Goal: Task Accomplishment & Management: Manage account settings

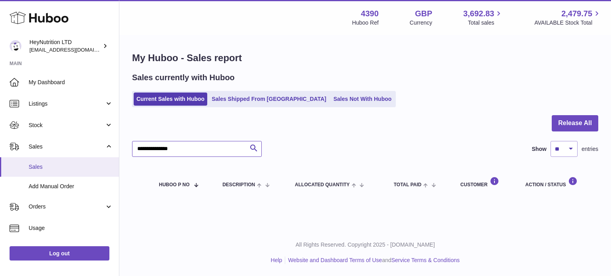
drag, startPoint x: 194, startPoint y: 151, endPoint x: 50, endPoint y: 162, distance: 143.9
click at [51, 162] on div "Huboo HeyNutrition LTD [EMAIL_ADDRESS][DOMAIN_NAME] Main My Dashboard Listings …" at bounding box center [305, 138] width 611 height 276
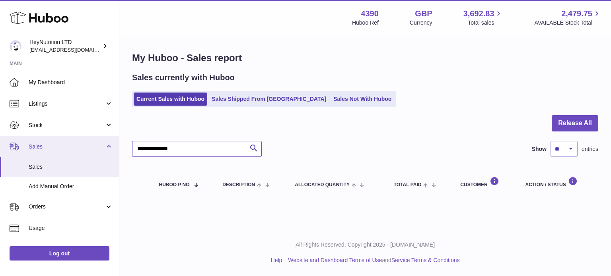
drag, startPoint x: 118, startPoint y: 153, endPoint x: 77, endPoint y: 150, distance: 41.9
click at [70, 152] on div "Huboo HeyNutrition LTD [EMAIL_ADDRESS][DOMAIN_NAME] Main My Dashboard Listings …" at bounding box center [305, 138] width 611 height 276
paste input "text"
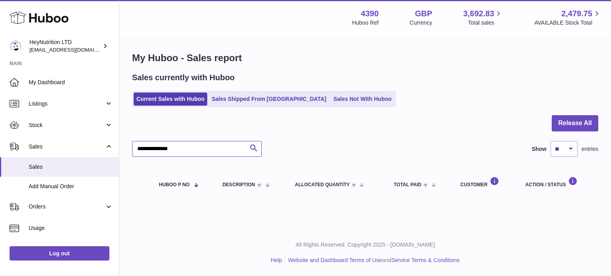
type input "**********"
drag, startPoint x: 198, startPoint y: 151, endPoint x: 0, endPoint y: 159, distance: 198.1
click at [0, 161] on div "Huboo HeyNutrition LTD info@heynutrition.com Main My Dashboard Listings Not wit…" at bounding box center [305, 138] width 611 height 276
paste input "text"
type input "**********"
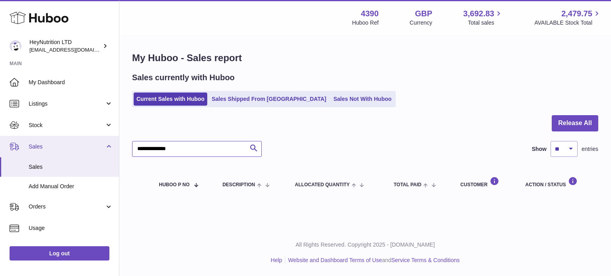
drag, startPoint x: 207, startPoint y: 154, endPoint x: 68, endPoint y: 153, distance: 139.1
click at [69, 155] on div "Huboo HeyNutrition LTD info@heynutrition.com Main My Dashboard Listings Not wit…" at bounding box center [305, 138] width 611 height 276
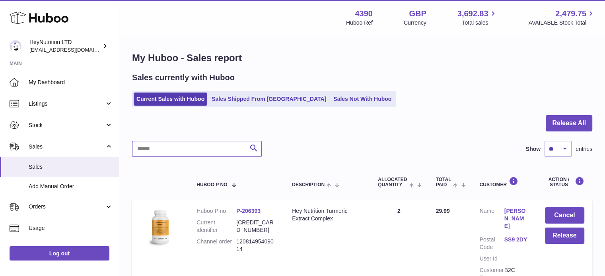
click at [211, 152] on input "text" at bounding box center [197, 149] width 130 height 16
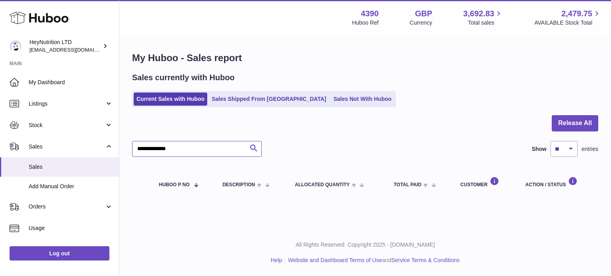
type input "**********"
drag, startPoint x: 204, startPoint y: 147, endPoint x: 0, endPoint y: 161, distance: 204.5
click at [0, 161] on div "Huboo HeyNutrition LTD info@heynutrition.com Main My Dashboard Listings Not wit…" at bounding box center [305, 138] width 611 height 276
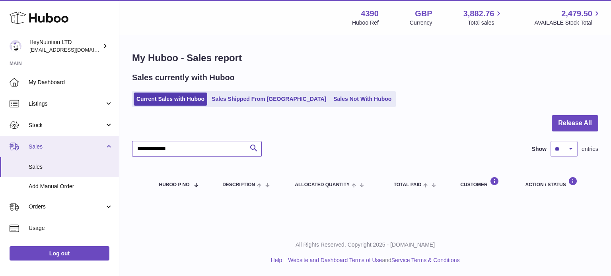
paste input "text"
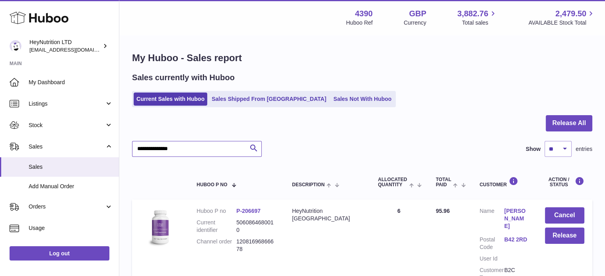
scroll to position [159, 0]
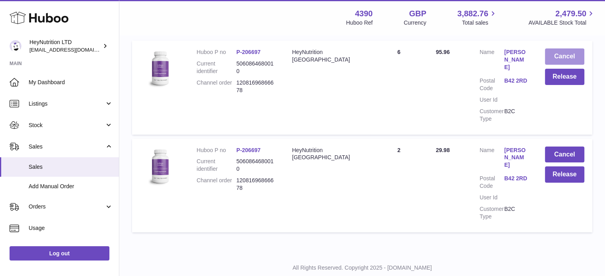
click at [555, 56] on button "Cancel" at bounding box center [564, 57] width 39 height 16
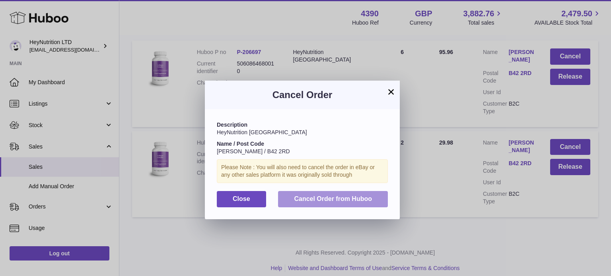
click at [362, 200] on span "Cancel Order from Huboo" at bounding box center [333, 199] width 78 height 7
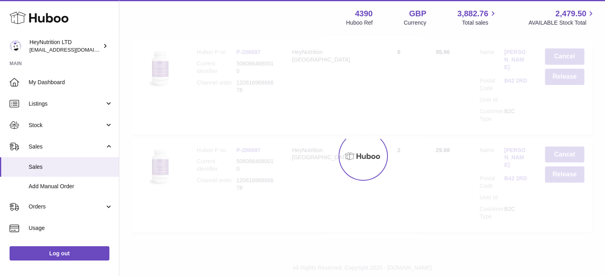
scroll to position [76, 0]
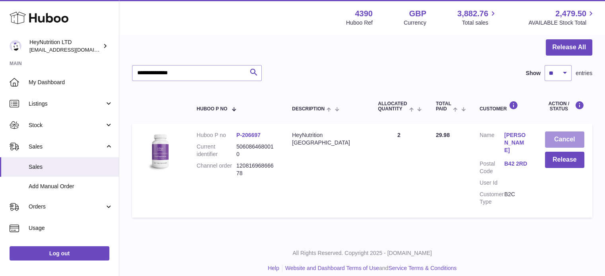
click at [557, 141] on button "Cancel" at bounding box center [564, 140] width 39 height 16
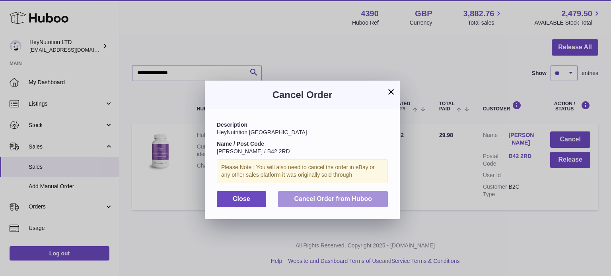
click at [363, 193] on button "Cancel Order from Huboo" at bounding box center [333, 199] width 110 height 16
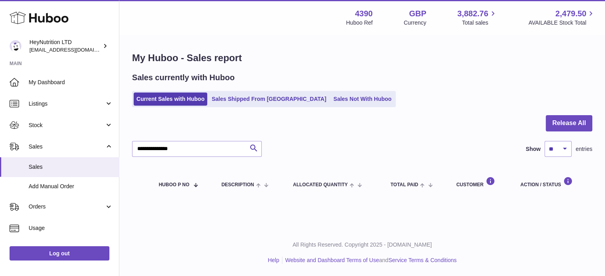
scroll to position [0, 0]
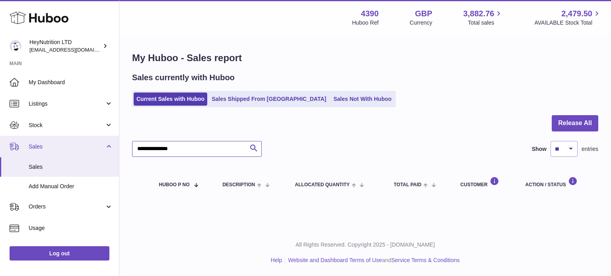
drag, startPoint x: 84, startPoint y: 171, endPoint x: 0, endPoint y: 149, distance: 87.2
click at [0, 149] on div "Huboo HeyNutrition LTD info@heynutrition.com Main My Dashboard Listings Not wit…" at bounding box center [305, 138] width 611 height 276
paste input "text"
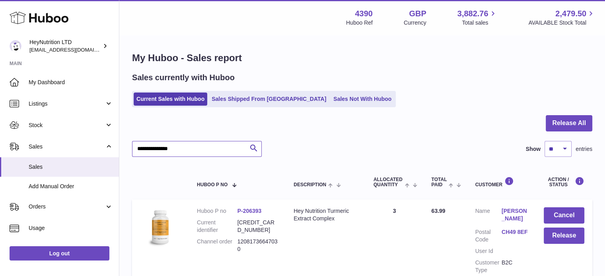
scroll to position [119, 0]
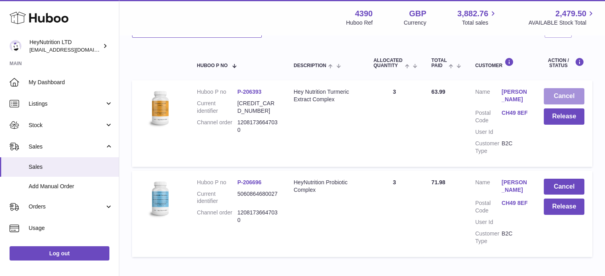
type input "**********"
click at [558, 90] on button "Cancel" at bounding box center [563, 96] width 41 height 16
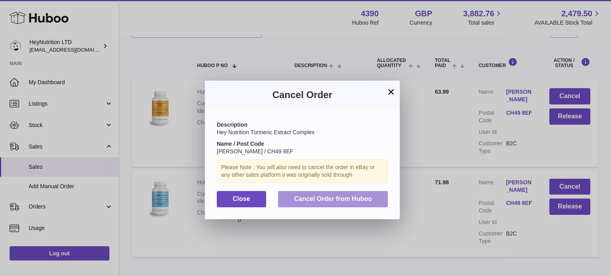
click at [349, 194] on button "Cancel Order from Huboo" at bounding box center [333, 199] width 110 height 16
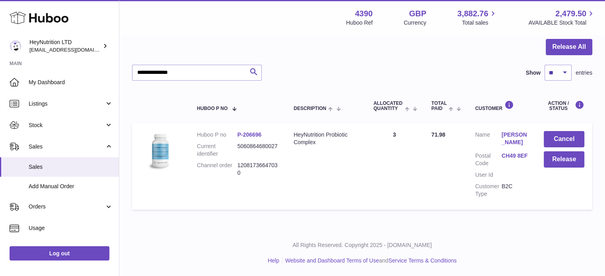
scroll to position [76, 0]
click at [565, 132] on button "Cancel" at bounding box center [563, 140] width 41 height 16
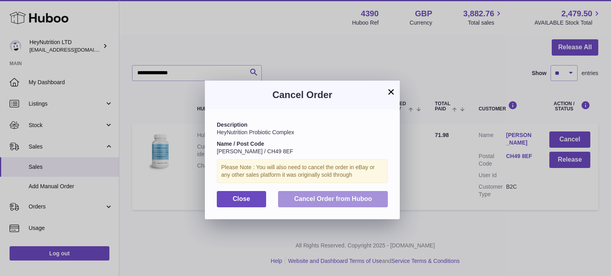
click at [336, 199] on span "Cancel Order from Huboo" at bounding box center [333, 199] width 78 height 7
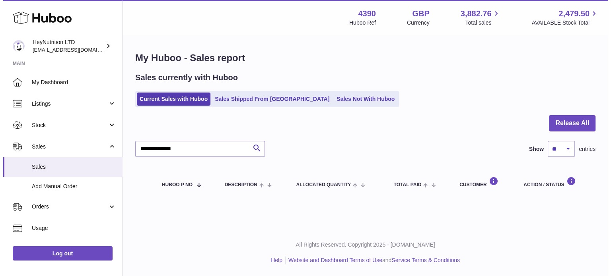
scroll to position [0, 0]
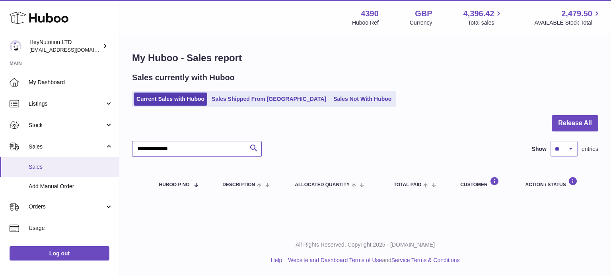
drag, startPoint x: 111, startPoint y: 159, endPoint x: 102, endPoint y: 159, distance: 8.3
click at [103, 159] on div "Huboo HeyNutrition LTD info@heynutrition.com Main My Dashboard Listings Not wit…" at bounding box center [305, 138] width 611 height 276
paste input "text"
type input "**********"
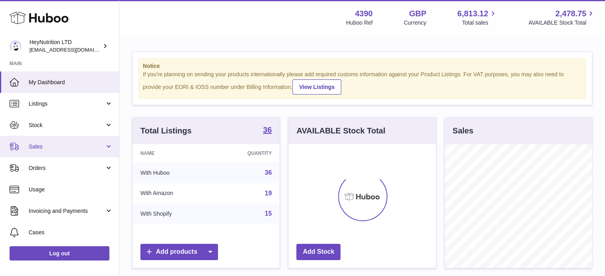
scroll to position [124, 147]
click at [53, 143] on span "Sales" at bounding box center [67, 147] width 76 height 8
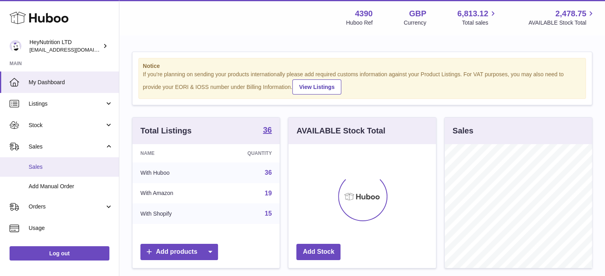
click at [47, 166] on span "Sales" at bounding box center [71, 167] width 84 height 8
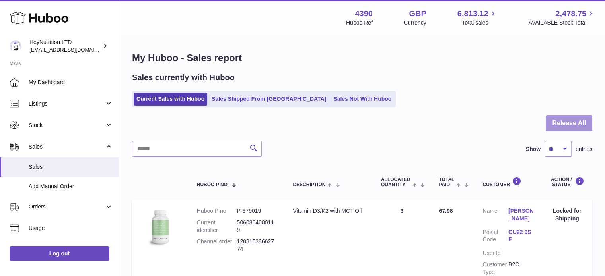
click at [569, 120] on button "Release All" at bounding box center [568, 123] width 47 height 16
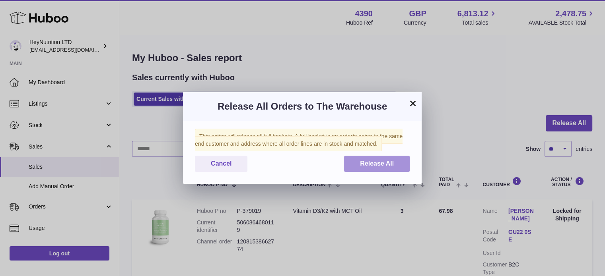
click at [378, 159] on button "Release All" at bounding box center [377, 164] width 66 height 16
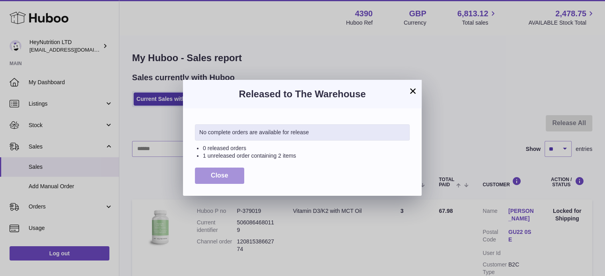
click at [230, 176] on button "Close" at bounding box center [219, 176] width 49 height 16
